Goal: Find specific page/section: Find specific page/section

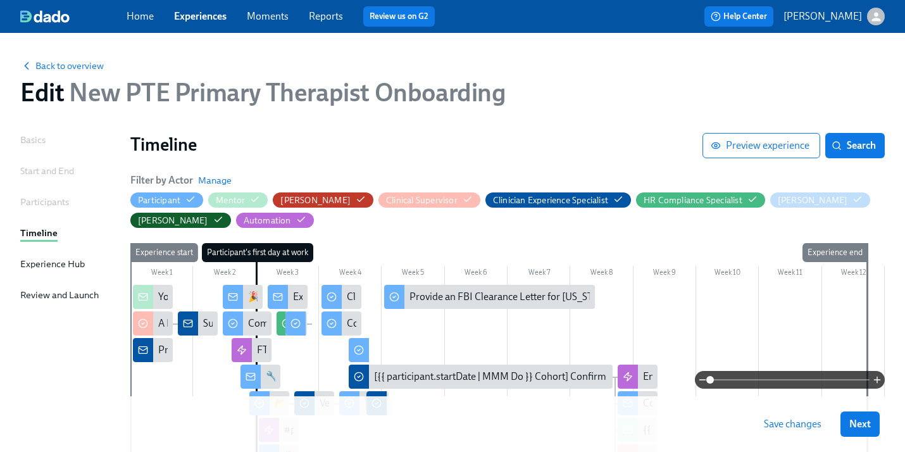
click at [220, 15] on link "Experiences" at bounding box center [200, 16] width 53 height 12
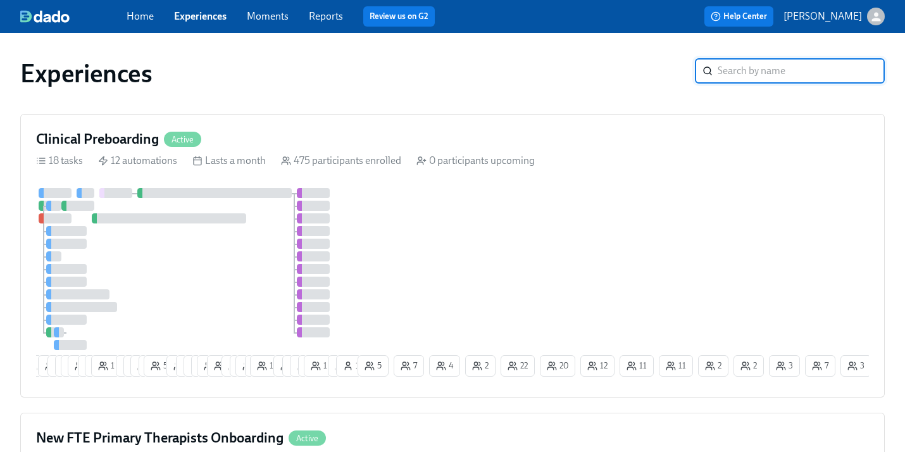
click at [185, 18] on link "Experiences" at bounding box center [200, 16] width 53 height 12
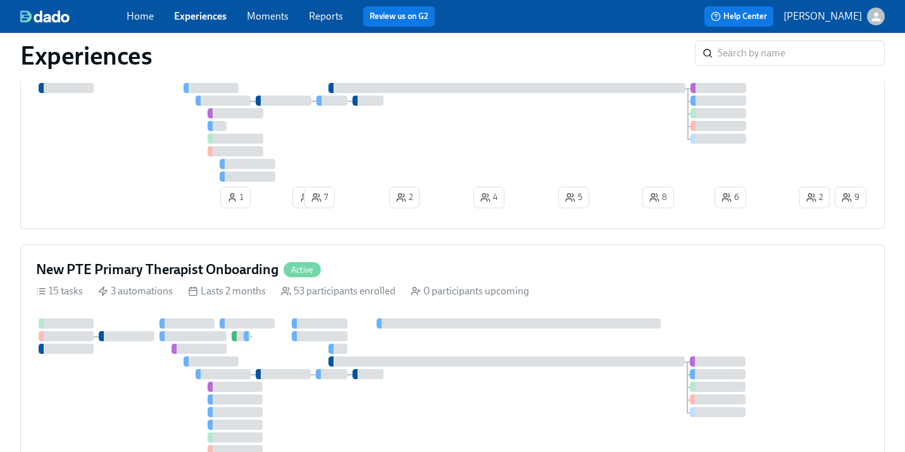
scroll to position [540, 0]
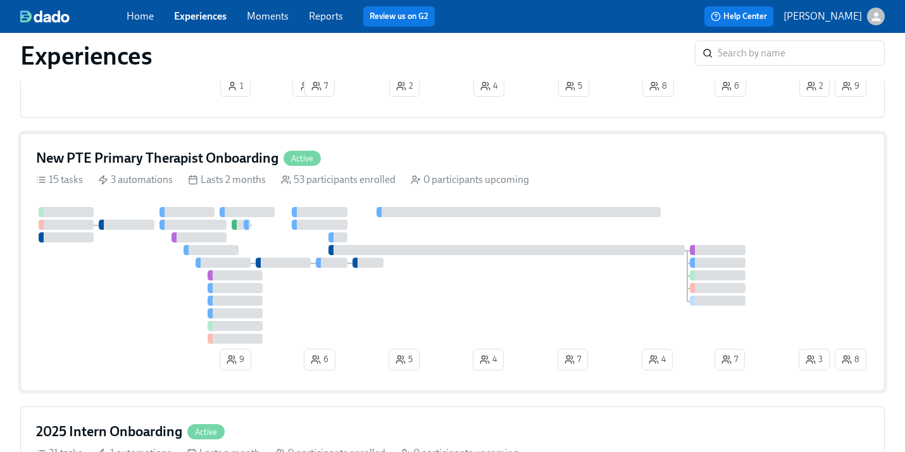
click at [576, 195] on div "New PTE Primary Therapist Onboarding Active 15 tasks 3 automations Lasts 2 mont…" at bounding box center [452, 262] width 864 height 258
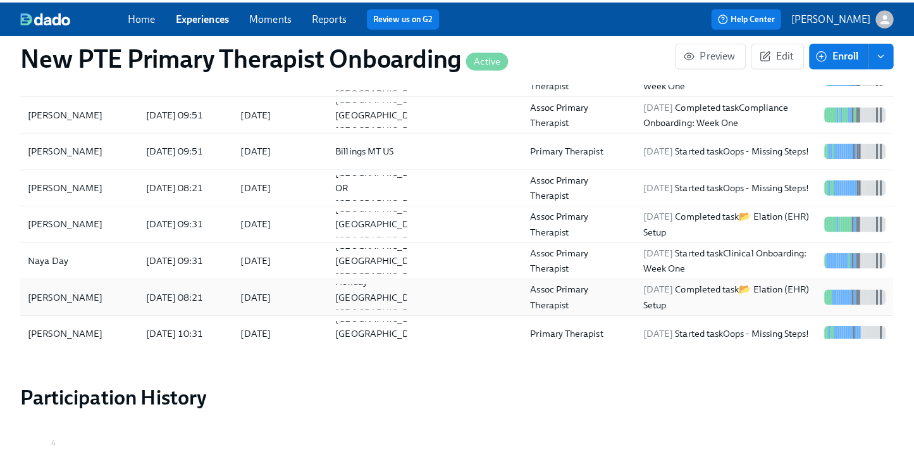
scroll to position [1195, 0]
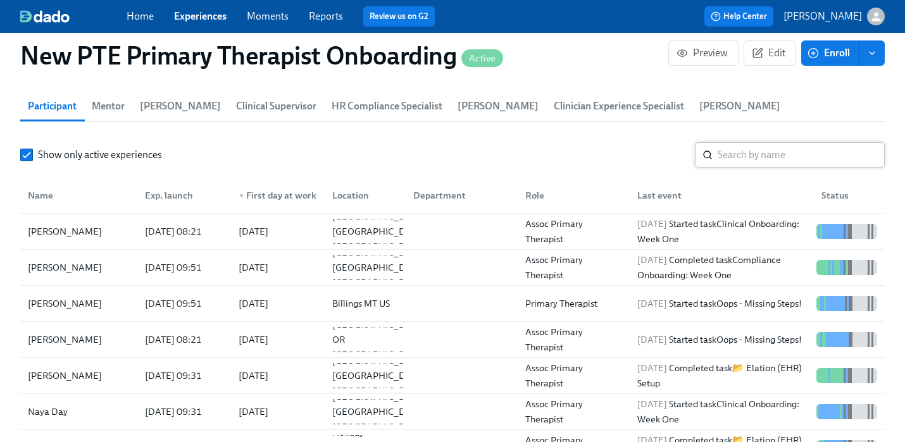
click at [761, 142] on input "search" at bounding box center [801, 154] width 167 height 25
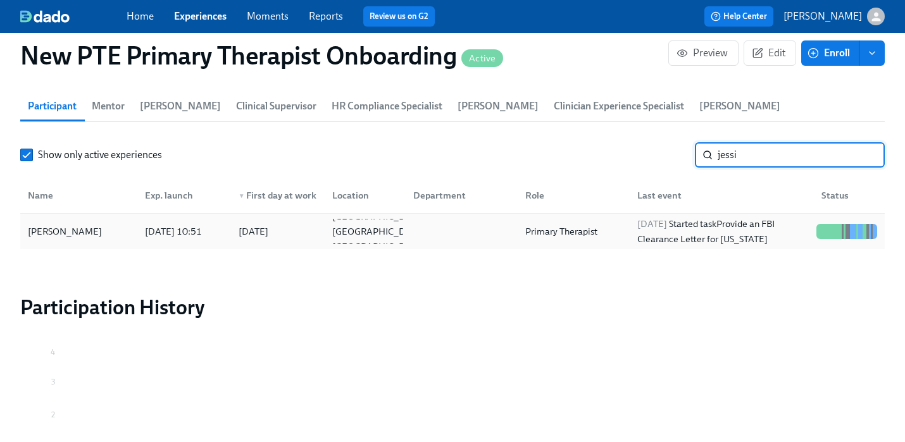
type input "jessi"
click at [96, 219] on div "[PERSON_NAME]" at bounding box center [79, 231] width 112 height 25
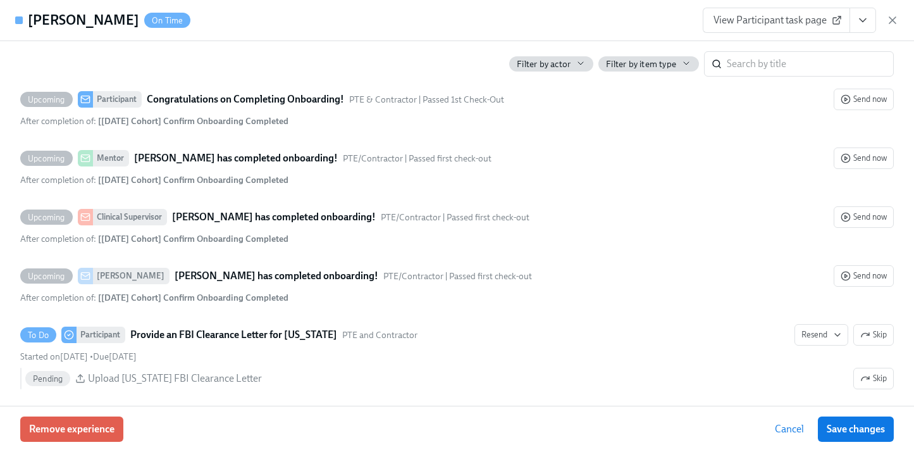
scroll to position [2914, 0]
